Goal: Check status

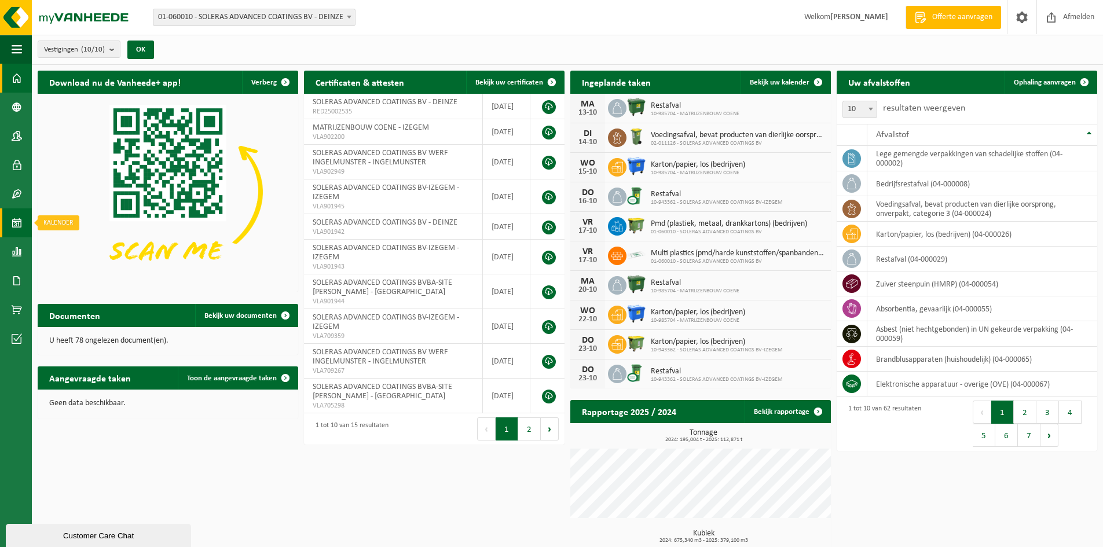
click at [18, 226] on span at bounding box center [17, 222] width 10 height 29
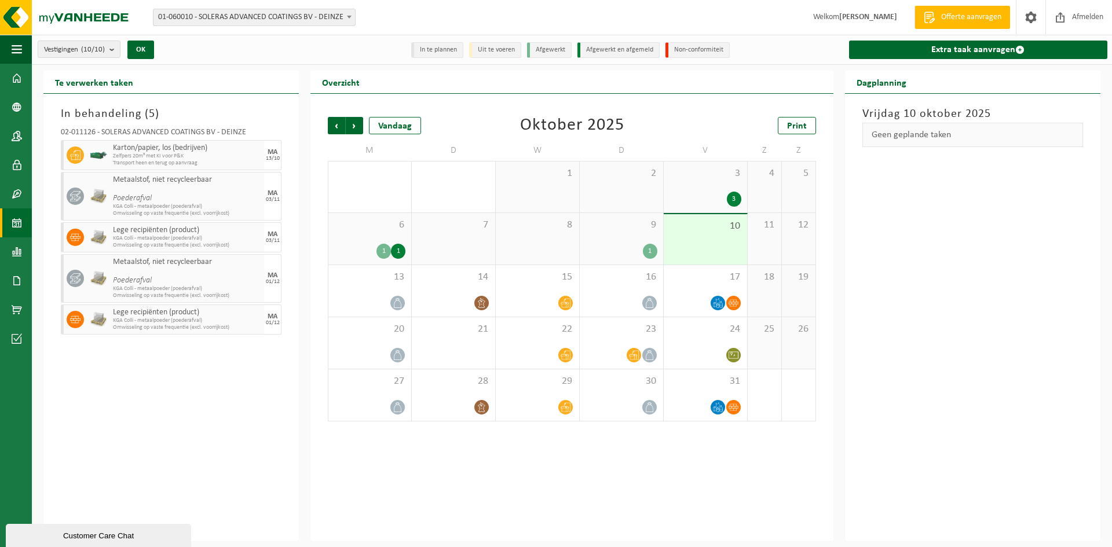
click at [375, 238] on div "6 1 1" at bounding box center [369, 239] width 83 height 52
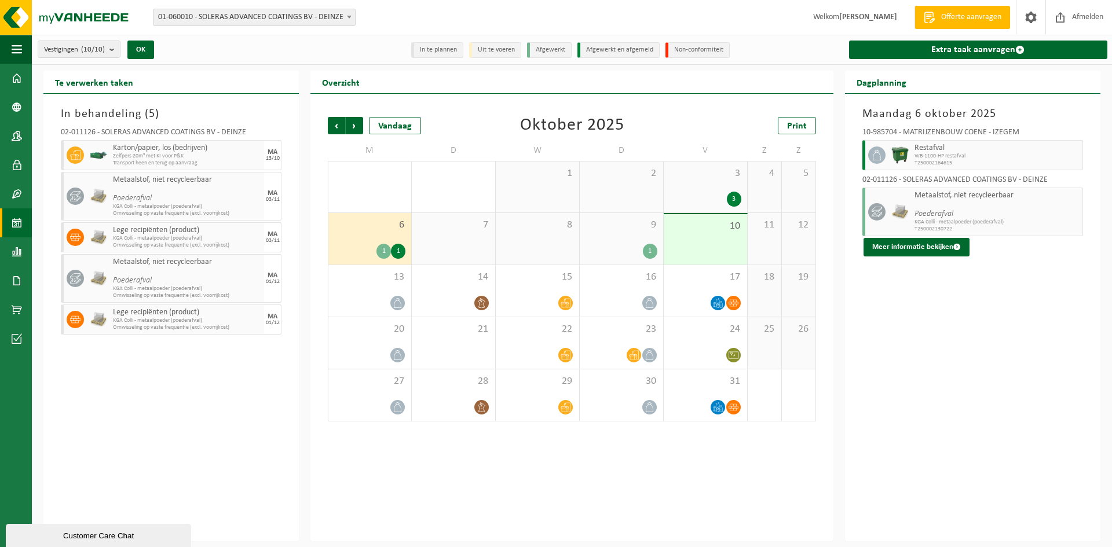
click at [626, 243] on div "9 1" at bounding box center [621, 239] width 83 height 52
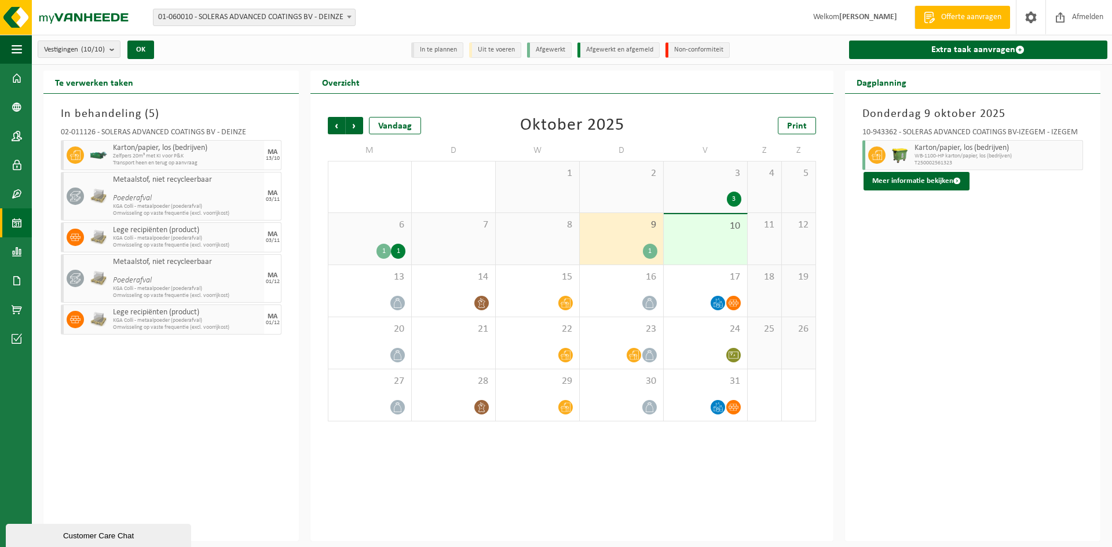
click at [338, 239] on div "6 1 1" at bounding box center [369, 239] width 83 height 52
